Goal: Information Seeking & Learning: Compare options

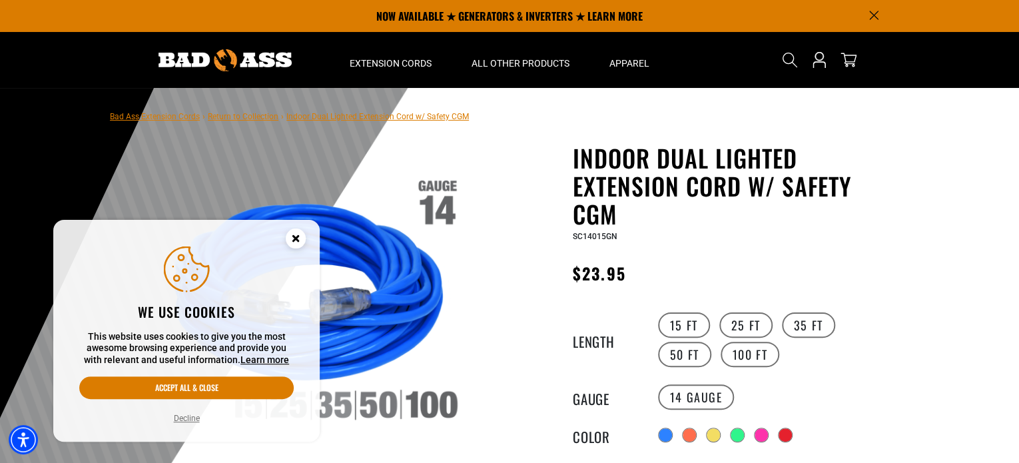
click at [296, 239] on icon "Cookie Consent" at bounding box center [295, 238] width 5 height 5
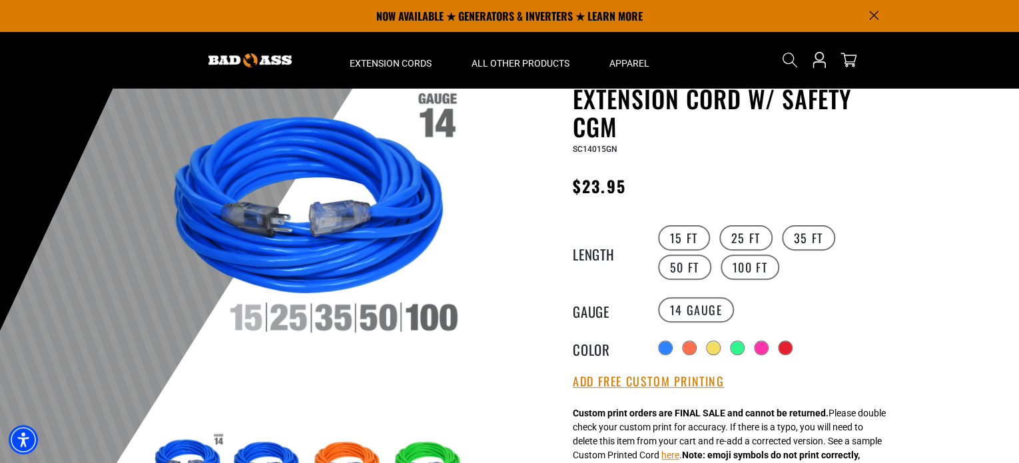
scroll to position [88, 0]
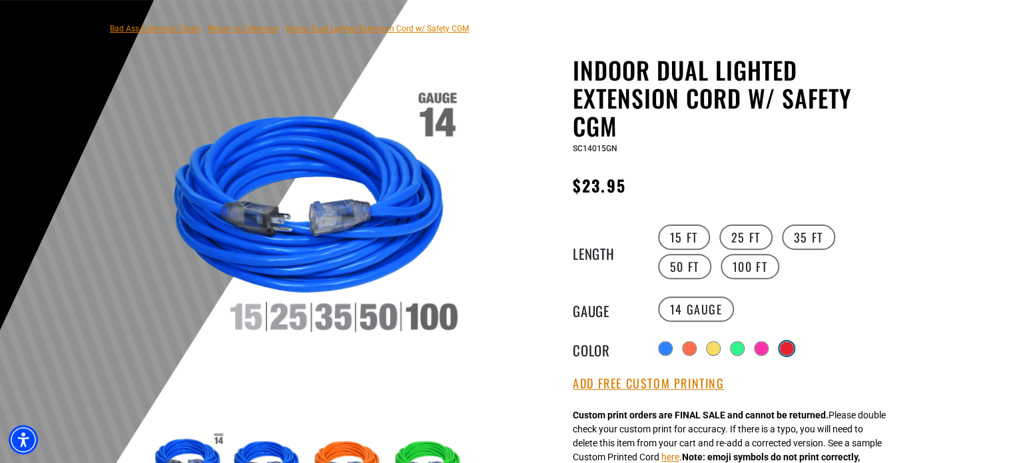
click at [787, 342] on div at bounding box center [786, 348] width 13 height 13
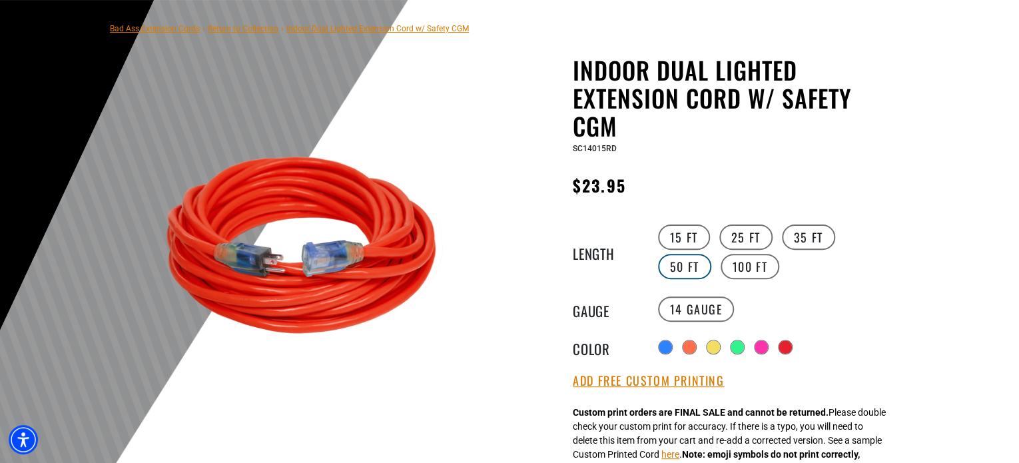
click at [711, 254] on label "50 FT" at bounding box center [684, 266] width 53 height 25
click at [746, 235] on label "25 FT" at bounding box center [745, 236] width 53 height 25
click at [711, 254] on label "50 FT" at bounding box center [684, 266] width 53 height 25
click at [720, 264] on label "100 FT" at bounding box center [749, 266] width 59 height 25
click at [682, 263] on label "50 FT" at bounding box center [684, 266] width 53 height 25
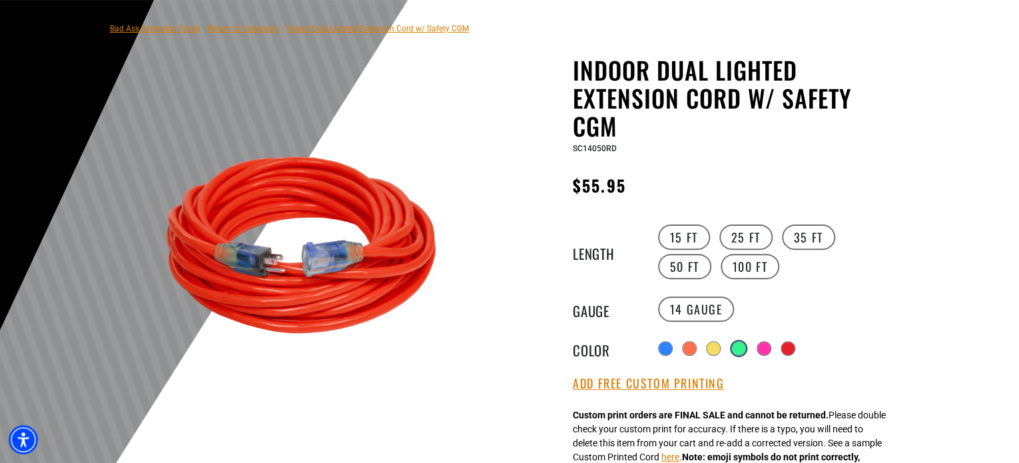
click at [738, 344] on div at bounding box center [738, 348] width 13 height 13
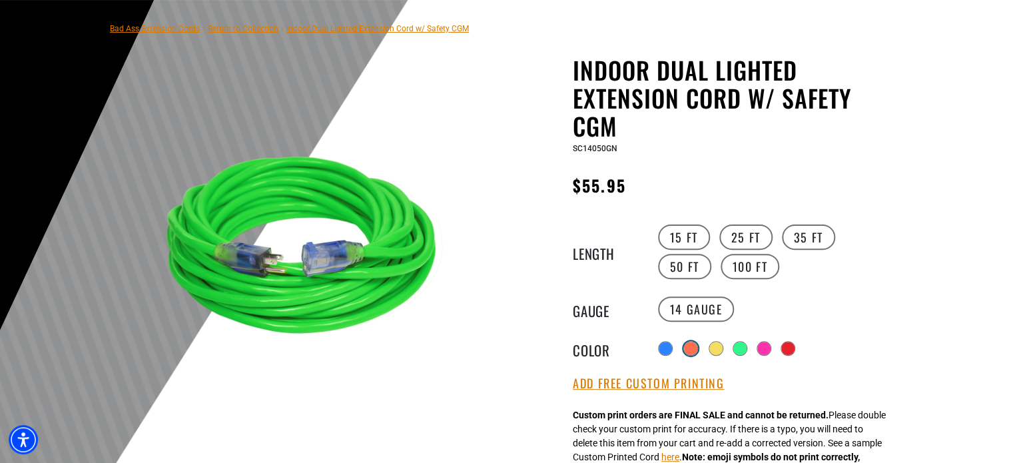
click at [686, 346] on div at bounding box center [690, 348] width 13 height 13
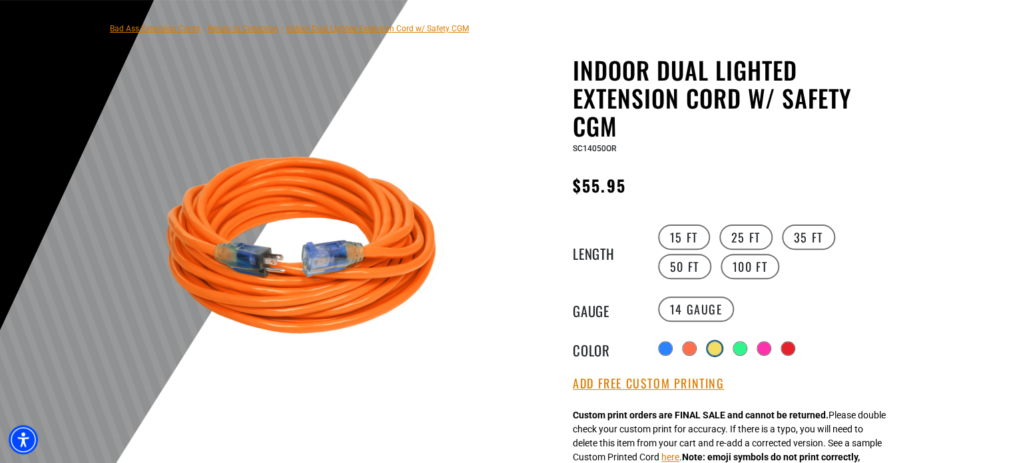
click at [717, 348] on div at bounding box center [714, 348] width 13 height 13
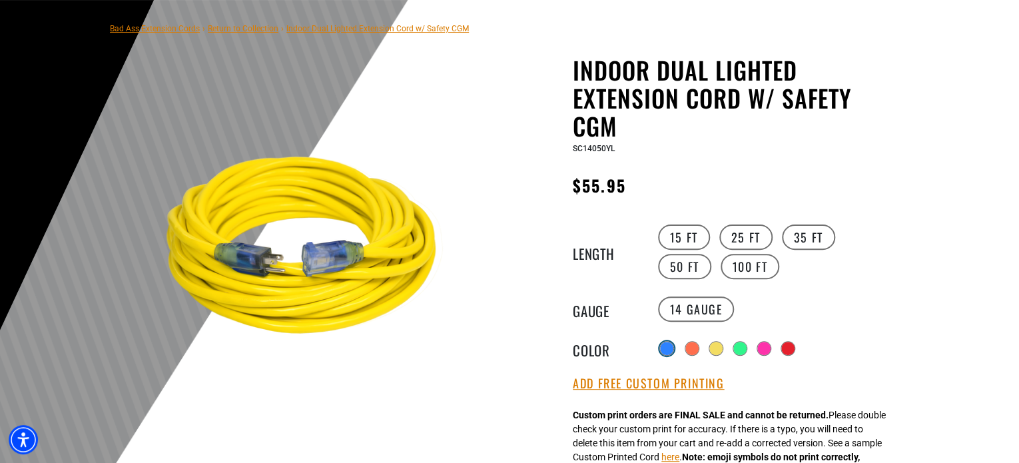
click at [666, 343] on div at bounding box center [666, 348] width 13 height 13
